Goal: Transaction & Acquisition: Purchase product/service

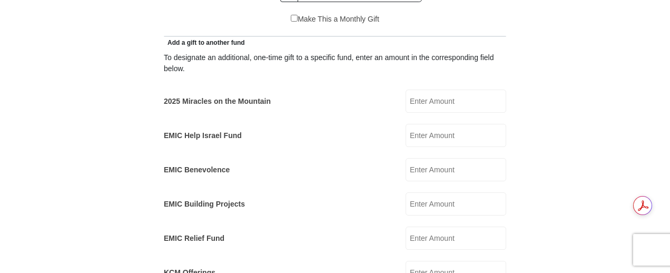
scroll to position [615, 0]
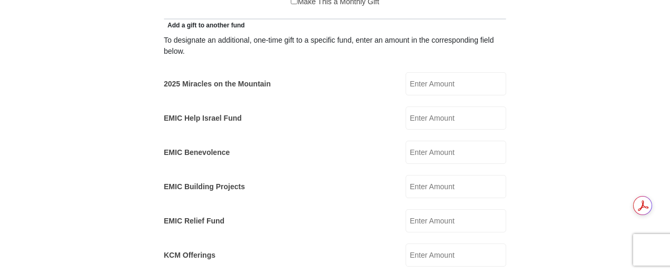
click at [443, 106] on input "EMIC Help Israel Fund" at bounding box center [456, 117] width 101 height 23
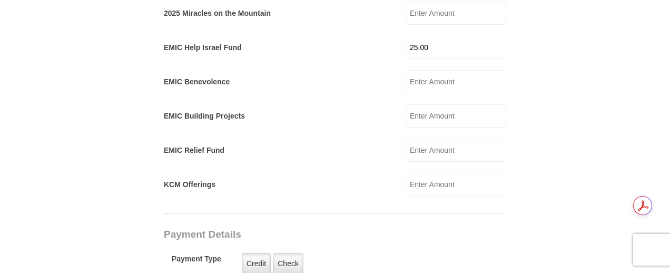
scroll to position [773, 0]
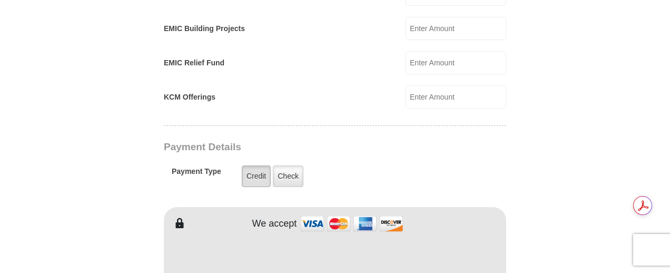
type input "25.00"
drag, startPoint x: 254, startPoint y: 165, endPoint x: 328, endPoint y: 173, distance: 75.3
click at [254, 166] on label "Credit" at bounding box center [256, 177] width 29 height 22
click at [0, 0] on input "Credit" at bounding box center [0, 0] width 0 height 0
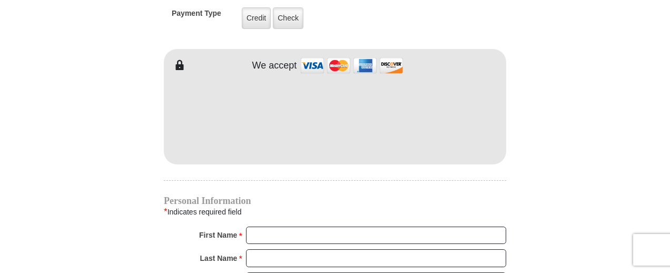
scroll to position [966, 0]
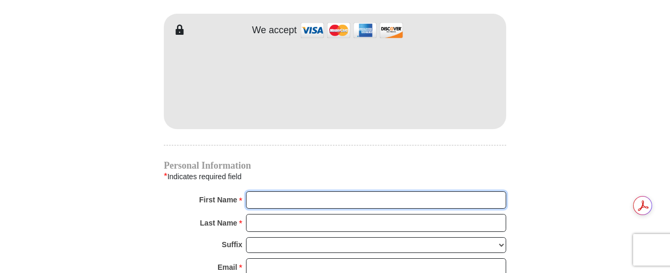
click at [262, 191] on input "First Name *" at bounding box center [376, 200] width 260 height 18
type input "Geraldine"
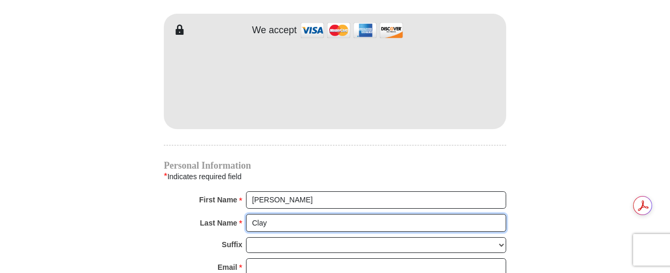
type input "Clay"
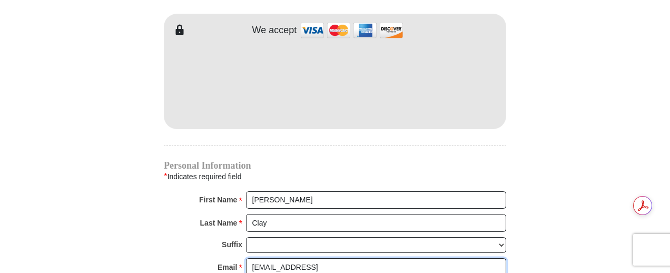
type input "gerriclay@yahoo.comj"
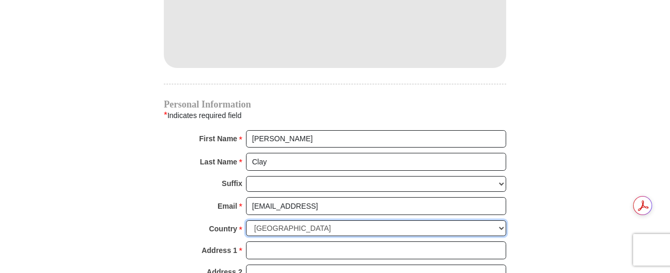
scroll to position [1080, 0]
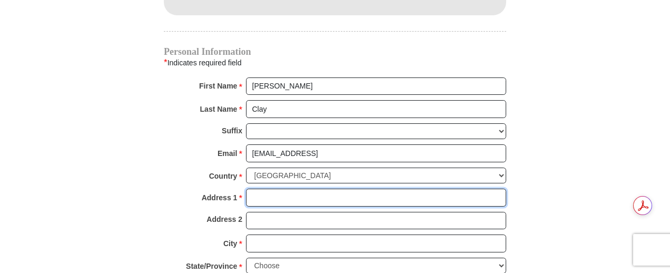
click at [270, 189] on input "Address 1 *" at bounding box center [376, 198] width 260 height 18
type input "4131 Poplar Avenue"
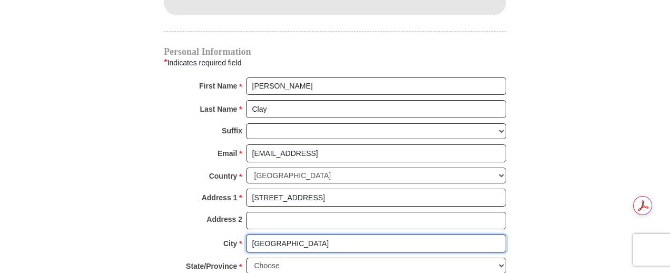
type input "Richton Park"
select select "IL"
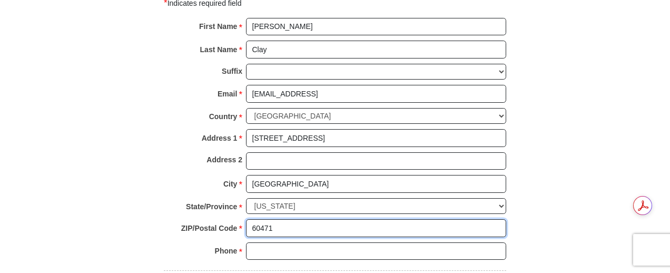
scroll to position [1157, 0]
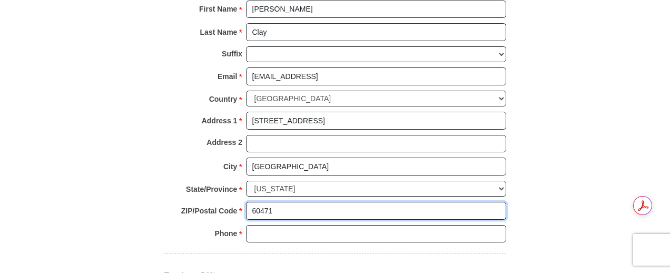
type input "60471"
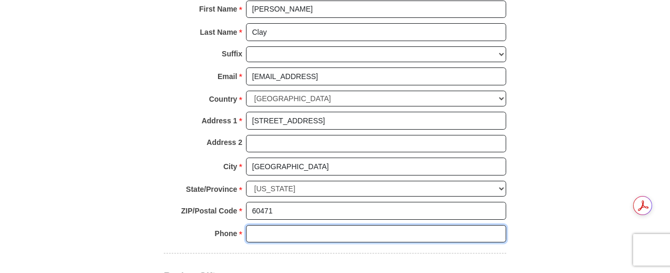
click at [274, 225] on input "Phone * *" at bounding box center [376, 234] width 260 height 18
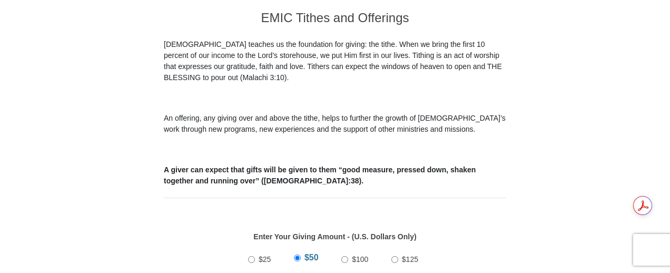
scroll to position [366, 0]
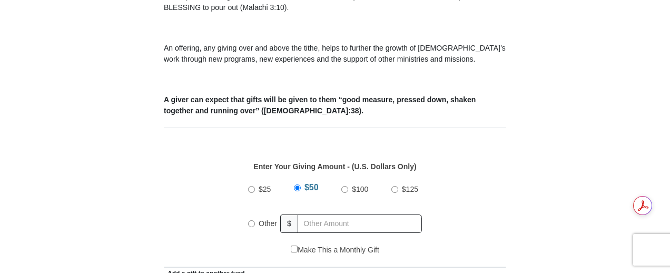
type input "7085746744"
click at [250, 220] on input "Other" at bounding box center [251, 223] width 7 height 7
radio input "true"
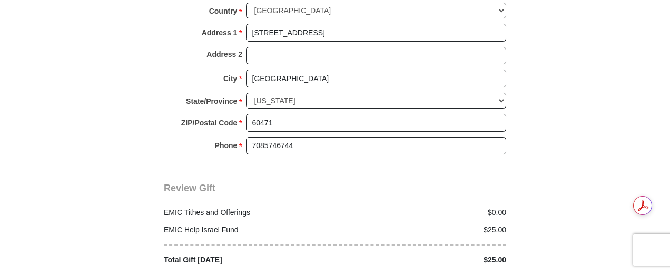
scroll to position [1280, 0]
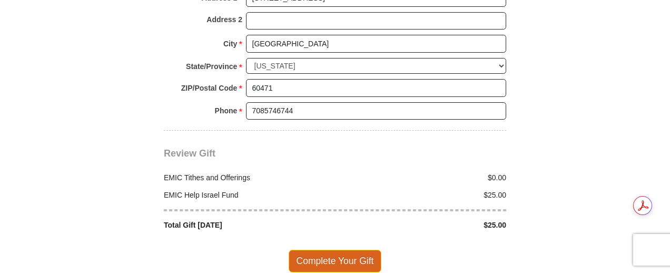
click at [350, 250] on span "Complete Your Gift" at bounding box center [335, 261] width 93 height 22
